Goal: Information Seeking & Learning: Learn about a topic

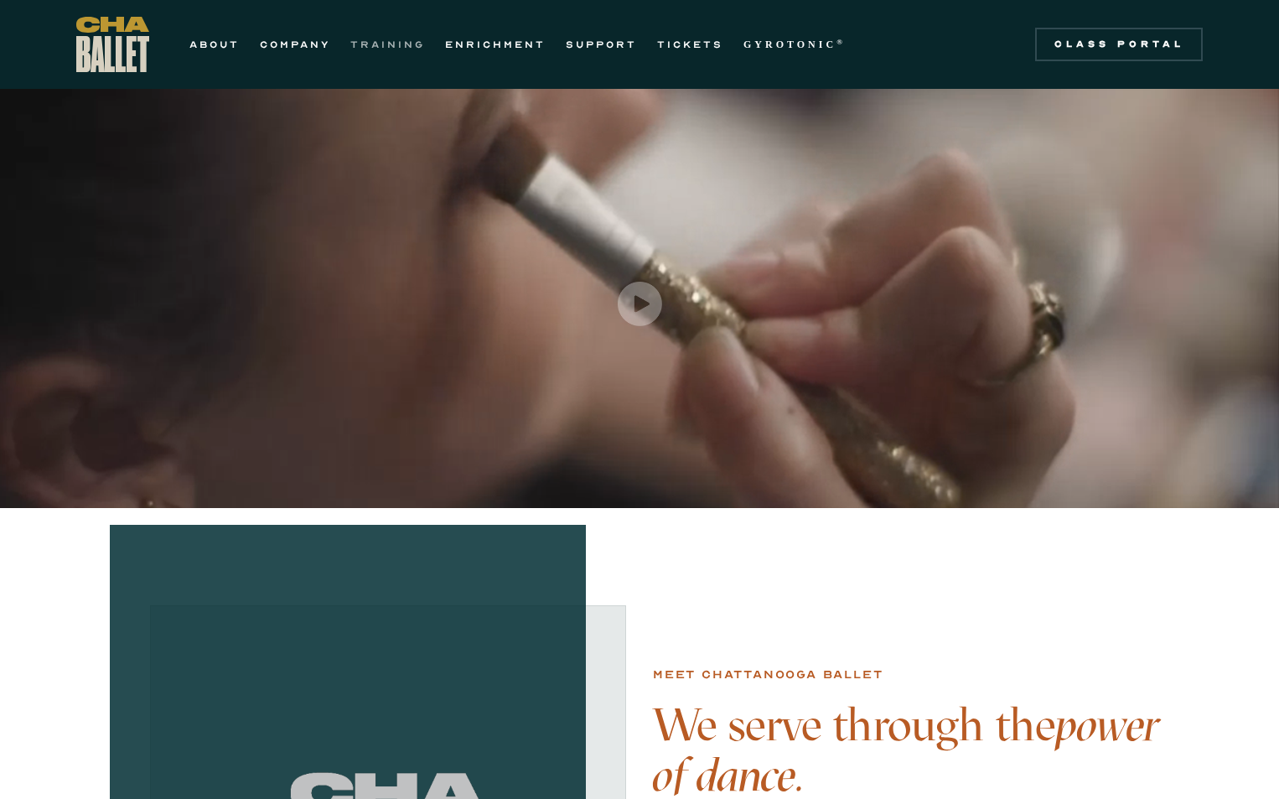
click at [387, 36] on link "TRAINING" at bounding box center [387, 44] width 75 height 20
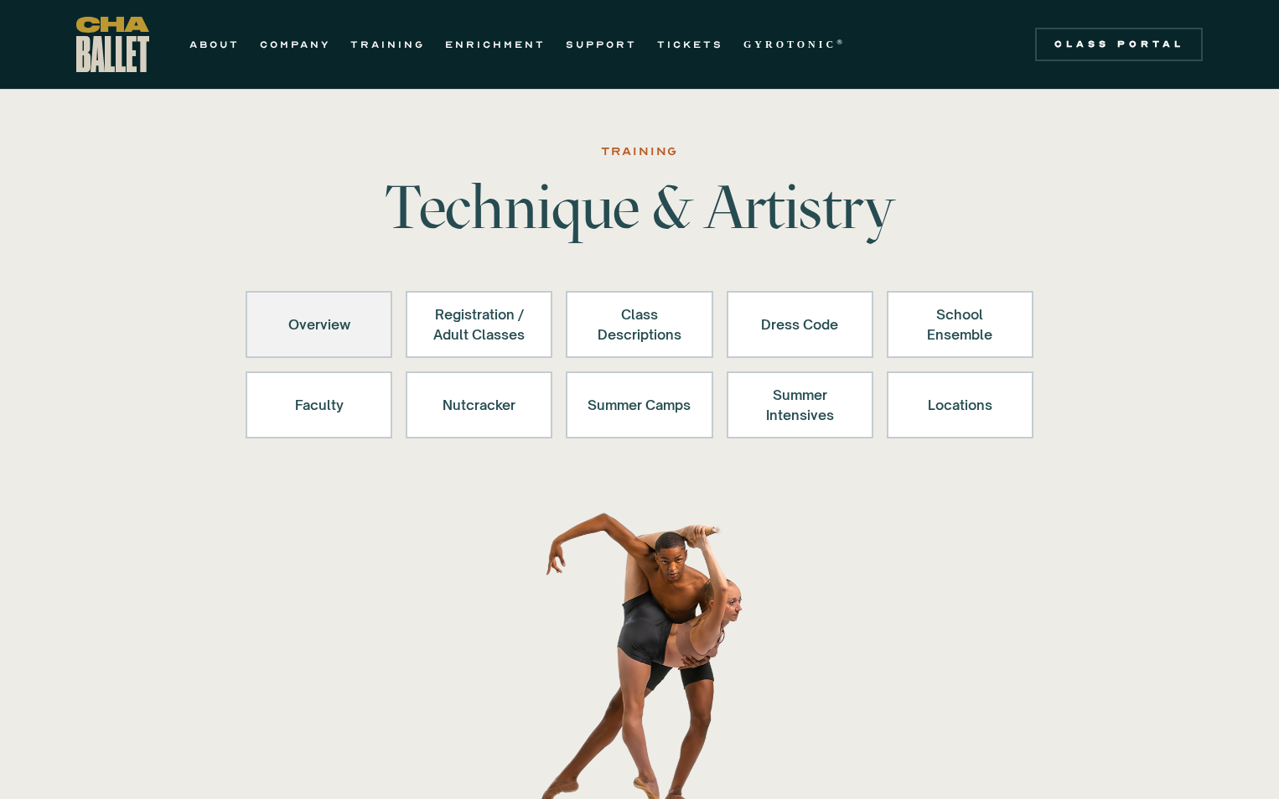
click at [320, 324] on div "Overview" at bounding box center [318, 324] width 103 height 40
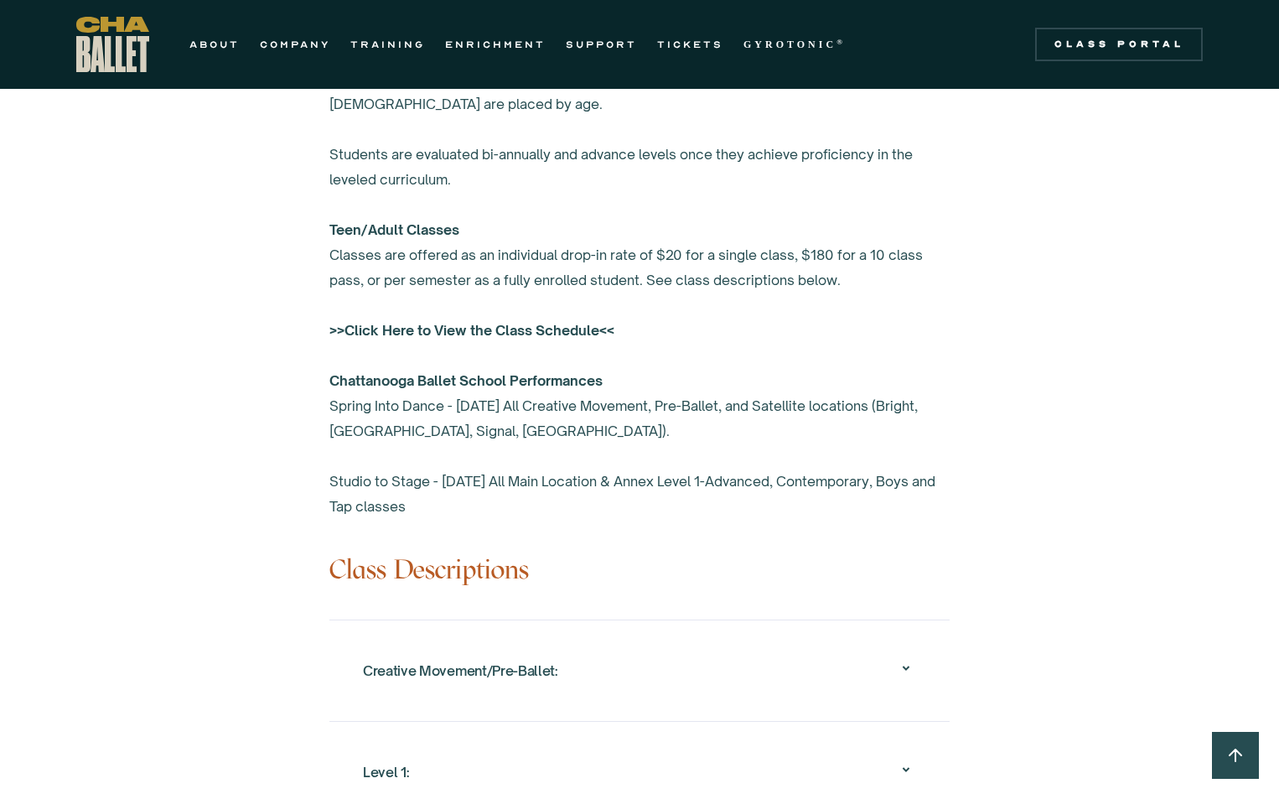
scroll to position [1508, 0]
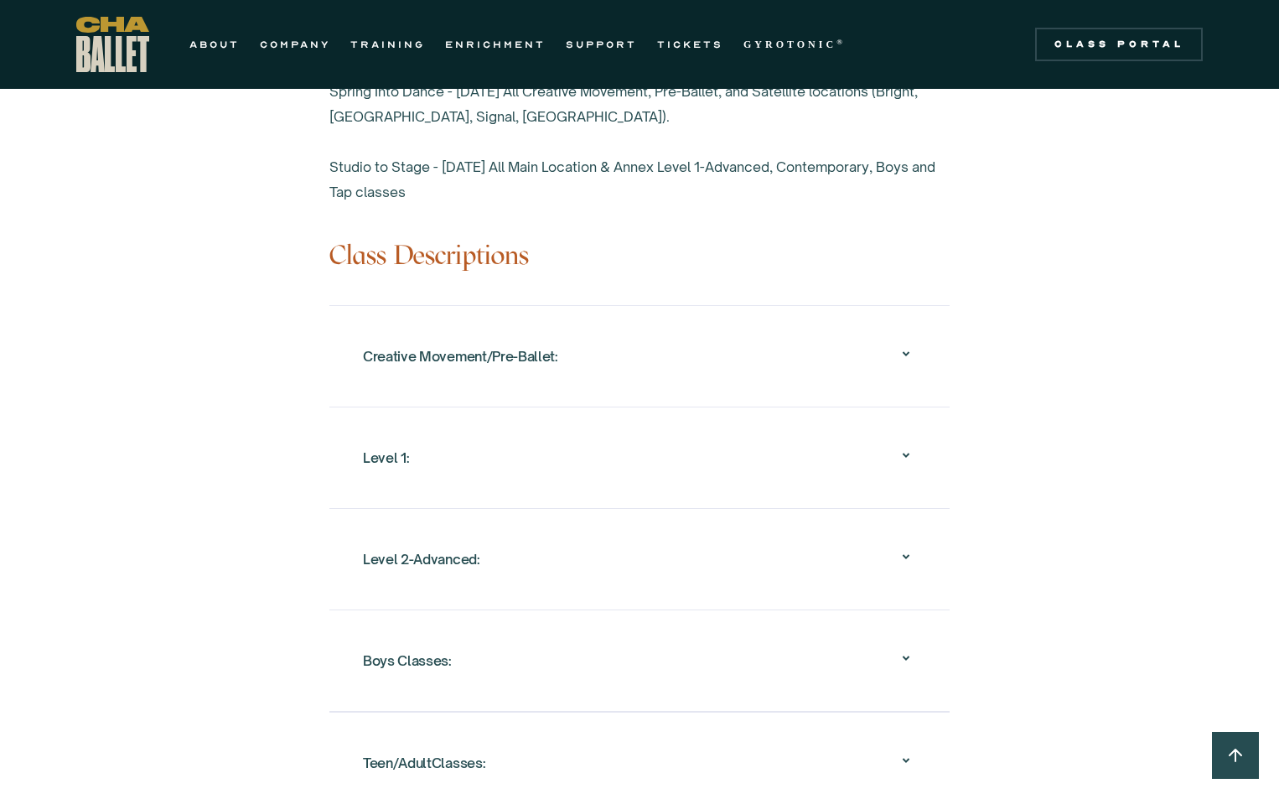
click at [888, 431] on div "Level 1:" at bounding box center [639, 458] width 553 height 54
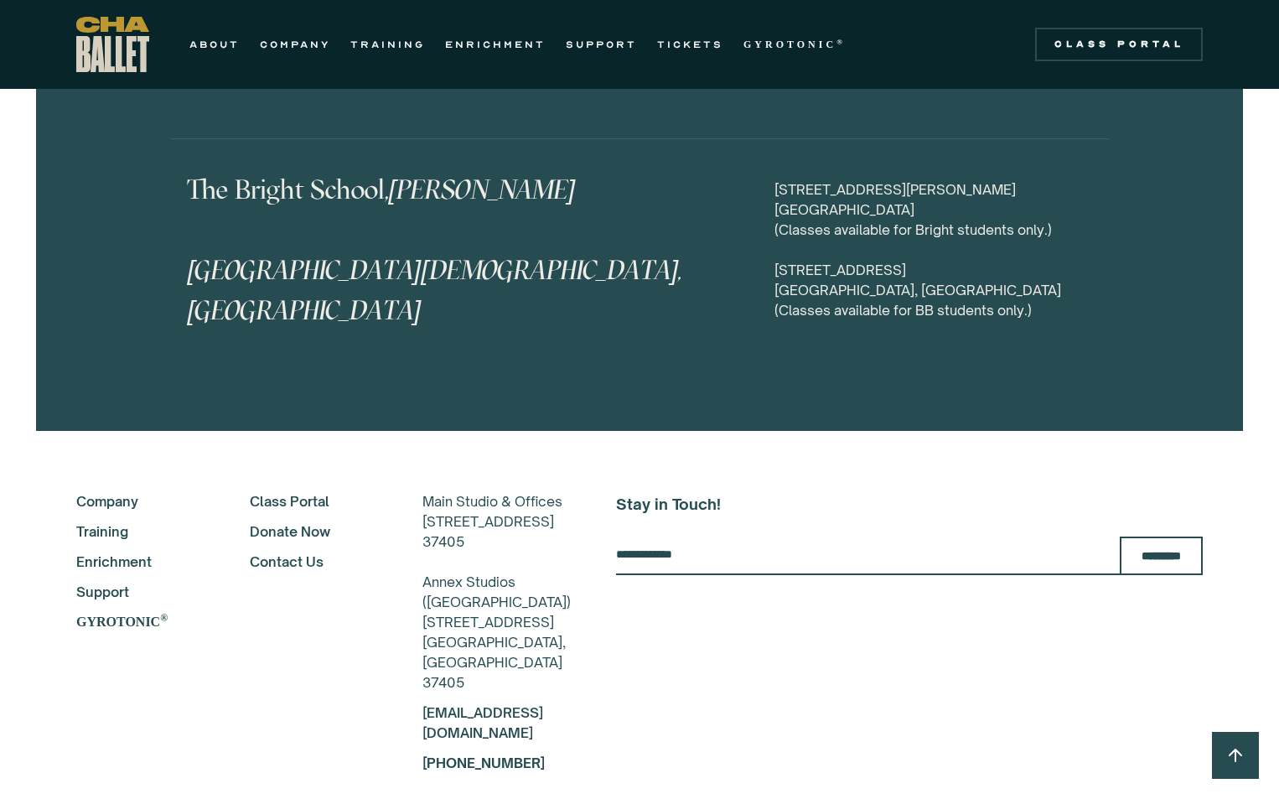
scroll to position [8701, 0]
